Goal: Task Accomplishment & Management: Use online tool/utility

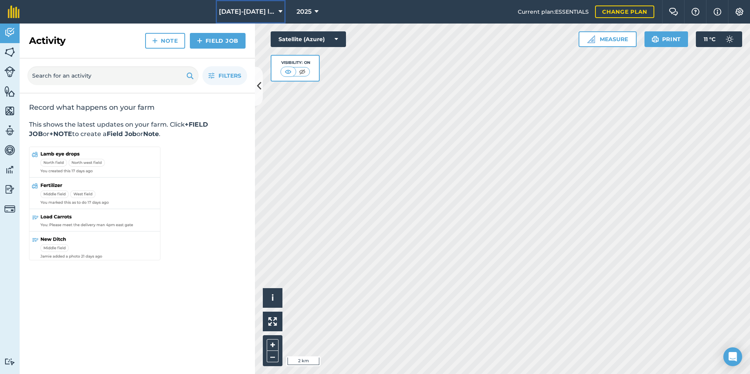
click at [267, 15] on span "[DATE]-[DATE] lambs" at bounding box center [247, 11] width 56 height 9
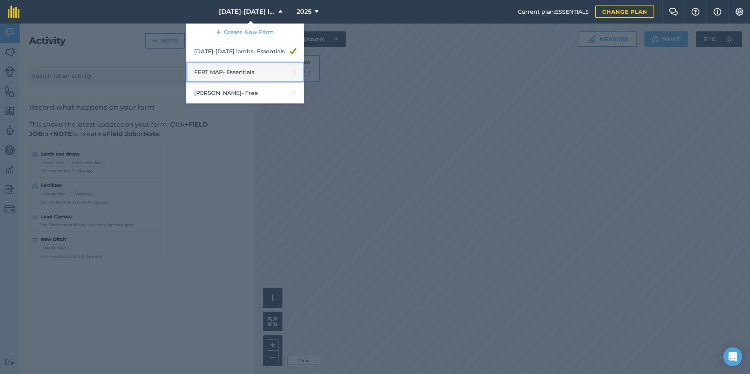
click at [253, 68] on link "FERT MAP - Essentials" at bounding box center [245, 72] width 118 height 21
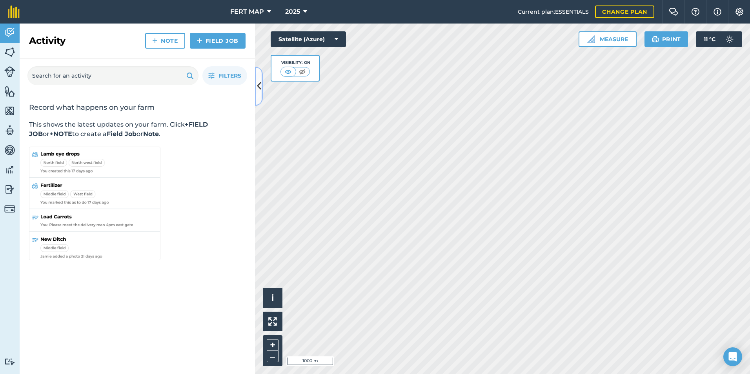
click at [257, 91] on icon at bounding box center [259, 86] width 4 height 14
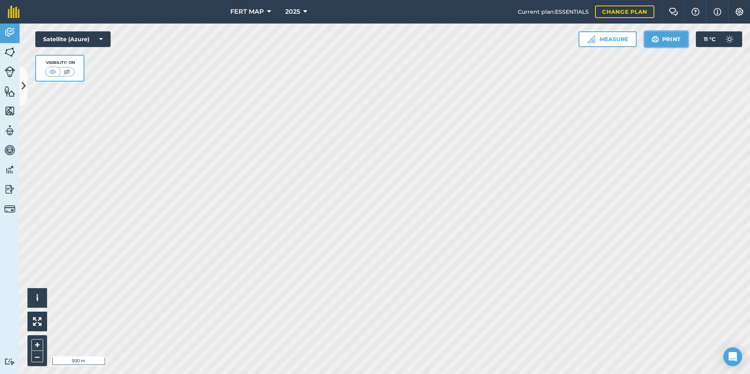
click at [678, 34] on button "Print" at bounding box center [666, 39] width 44 height 16
click at [671, 34] on button "Print" at bounding box center [666, 39] width 44 height 16
click at [660, 32] on button "Print" at bounding box center [666, 39] width 44 height 16
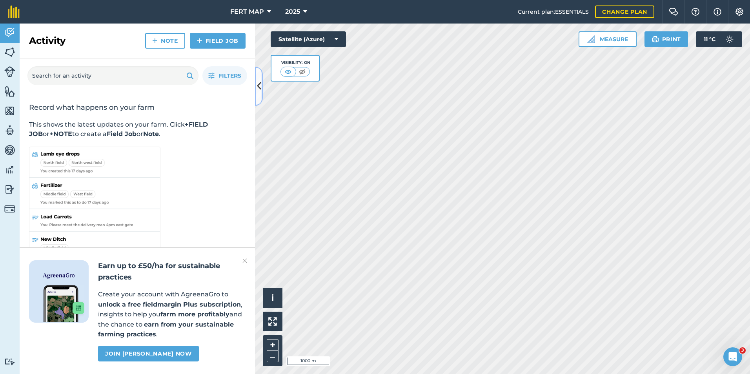
click at [259, 80] on icon at bounding box center [259, 86] width 4 height 14
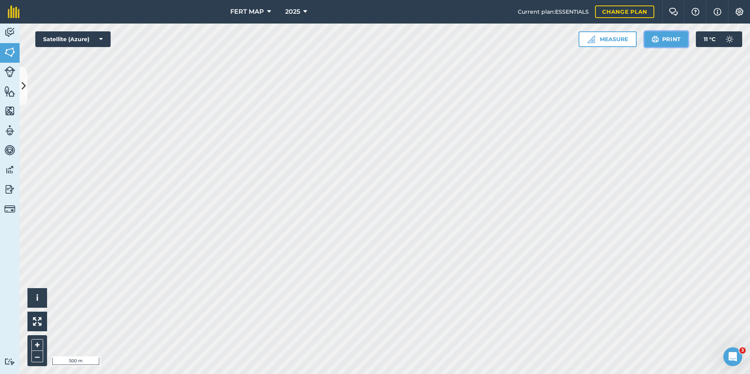
click at [656, 34] on button "Print" at bounding box center [666, 39] width 44 height 16
click at [659, 40] on button "Print" at bounding box center [666, 39] width 44 height 16
click at [507, 22] on div "FERT MAP 2025 Current plan : ESSENTIALS Change plan Farm Chat Help Info Setting…" at bounding box center [375, 187] width 750 height 374
click at [660, 45] on button "Print" at bounding box center [666, 39] width 44 height 16
click at [675, 40] on button "Print" at bounding box center [666, 39] width 44 height 16
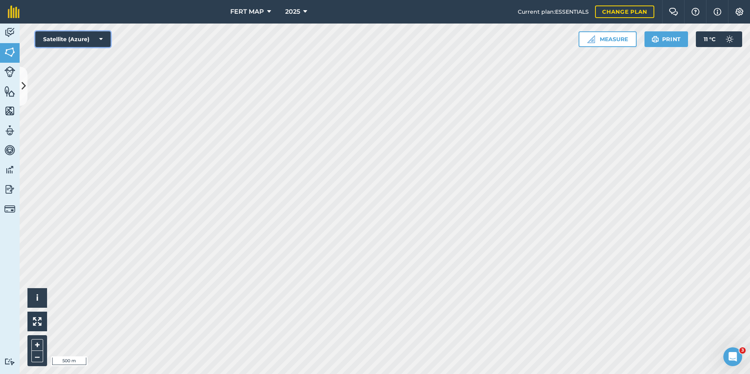
click at [65, 38] on button "Satellite (Azure)" at bounding box center [72, 39] width 75 height 16
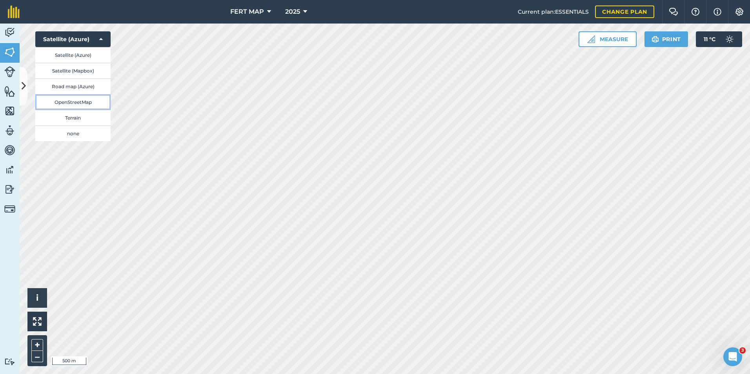
click at [81, 101] on button "OpenStreetMap" at bounding box center [72, 102] width 75 height 16
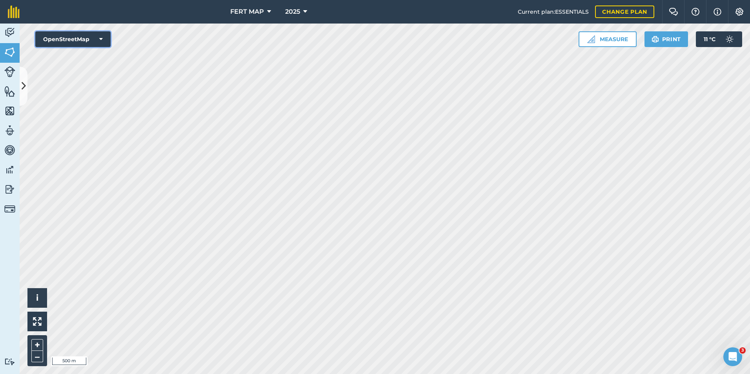
click at [88, 42] on button "OpenStreetMap" at bounding box center [72, 39] width 75 height 16
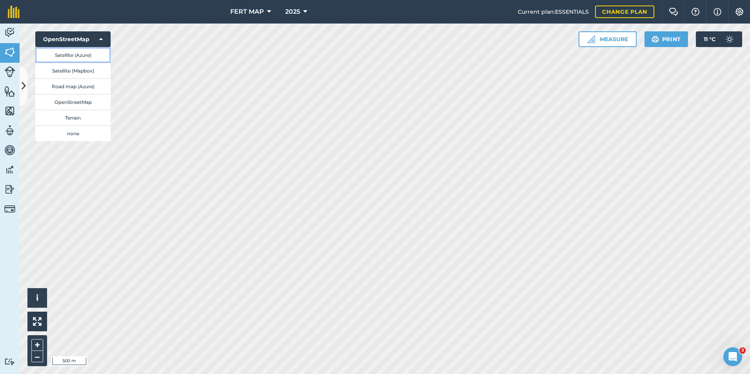
click at [82, 60] on button "Satellite (Azure)" at bounding box center [72, 55] width 75 height 16
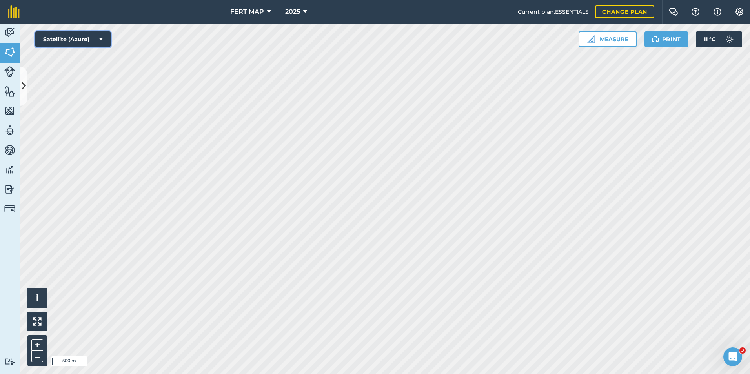
click at [93, 42] on button "Satellite (Azure)" at bounding box center [72, 39] width 75 height 16
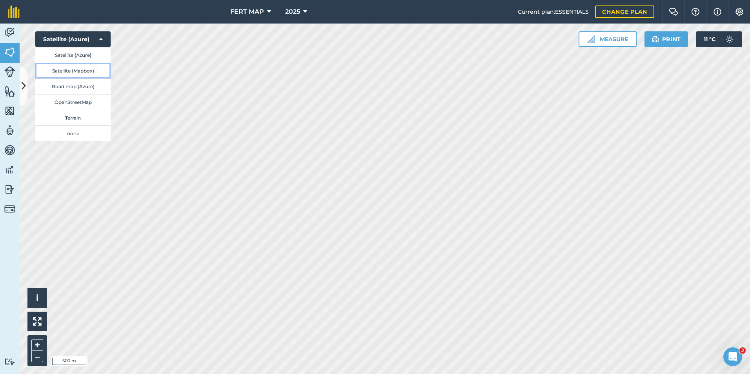
click at [91, 69] on button "Satellite (Mapbox)" at bounding box center [72, 71] width 75 height 16
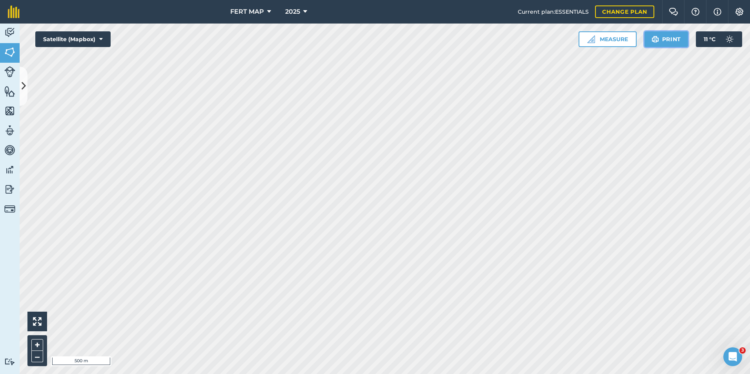
click at [653, 35] on img at bounding box center [654, 39] width 7 height 9
click at [677, 42] on button "Print" at bounding box center [666, 39] width 44 height 16
click at [660, 43] on button "Print" at bounding box center [666, 39] width 44 height 16
